Goal: Information Seeking & Learning: Learn about a topic

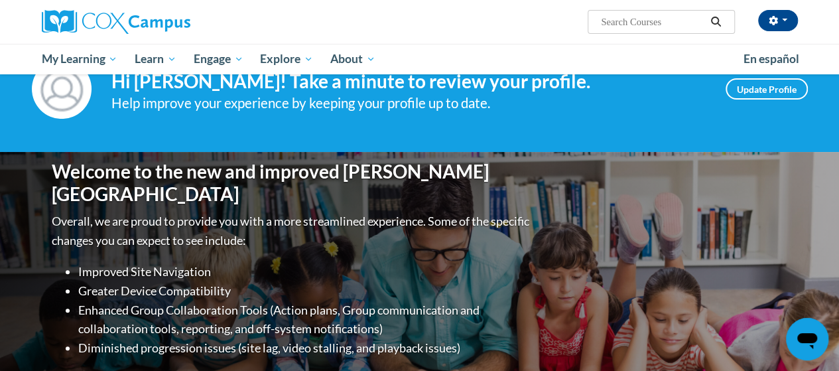
scroll to position [66, 0]
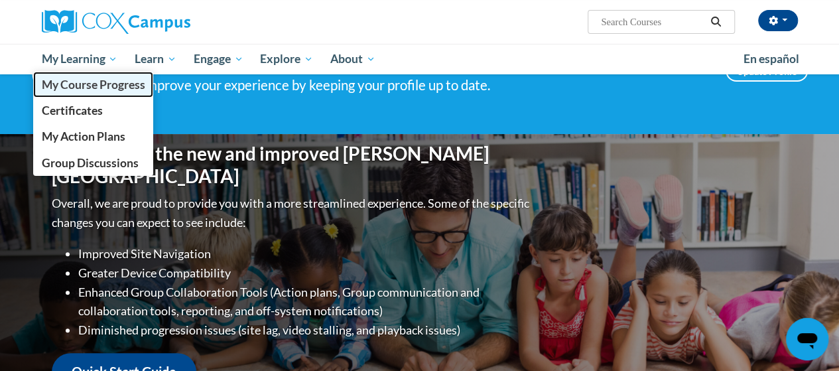
click at [74, 86] on span "My Course Progress" at bounding box center [92, 85] width 103 height 14
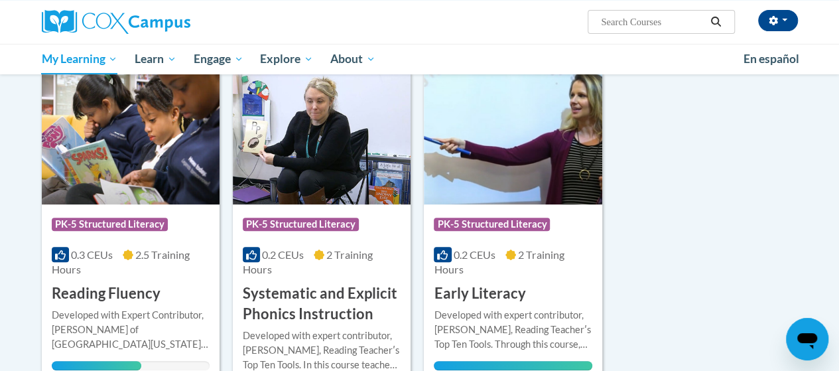
scroll to position [133, 0]
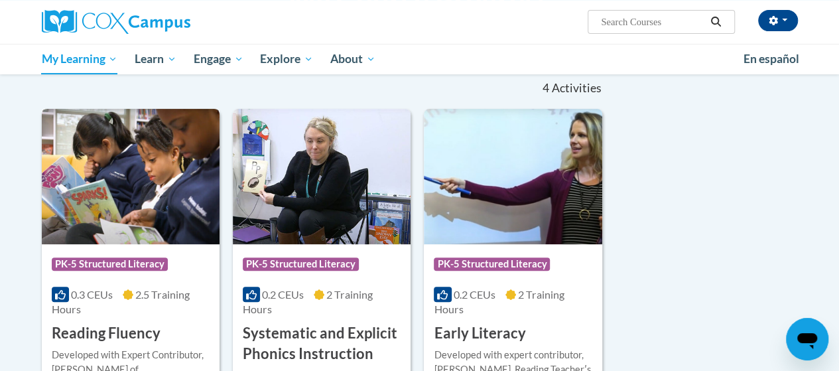
click at [148, 192] on img at bounding box center [131, 176] width 178 height 135
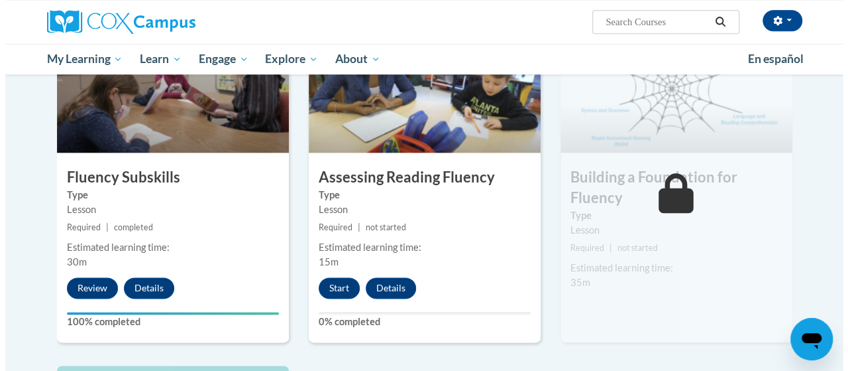
scroll to position [663, 0]
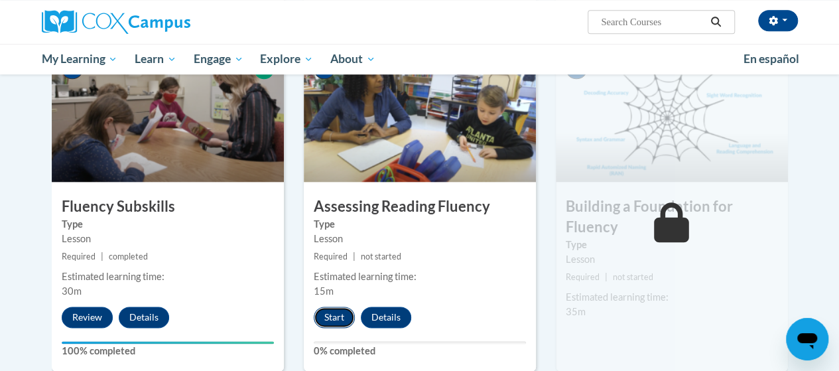
click at [339, 318] on button "Start" at bounding box center [334, 316] width 41 height 21
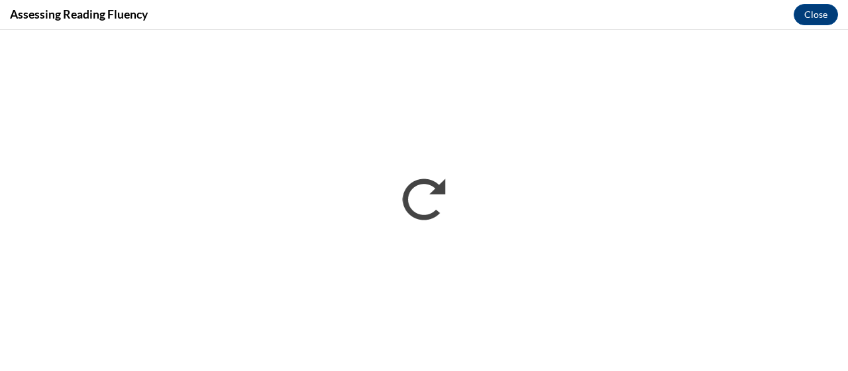
scroll to position [0, 0]
